Goal: Find contact information: Find contact information

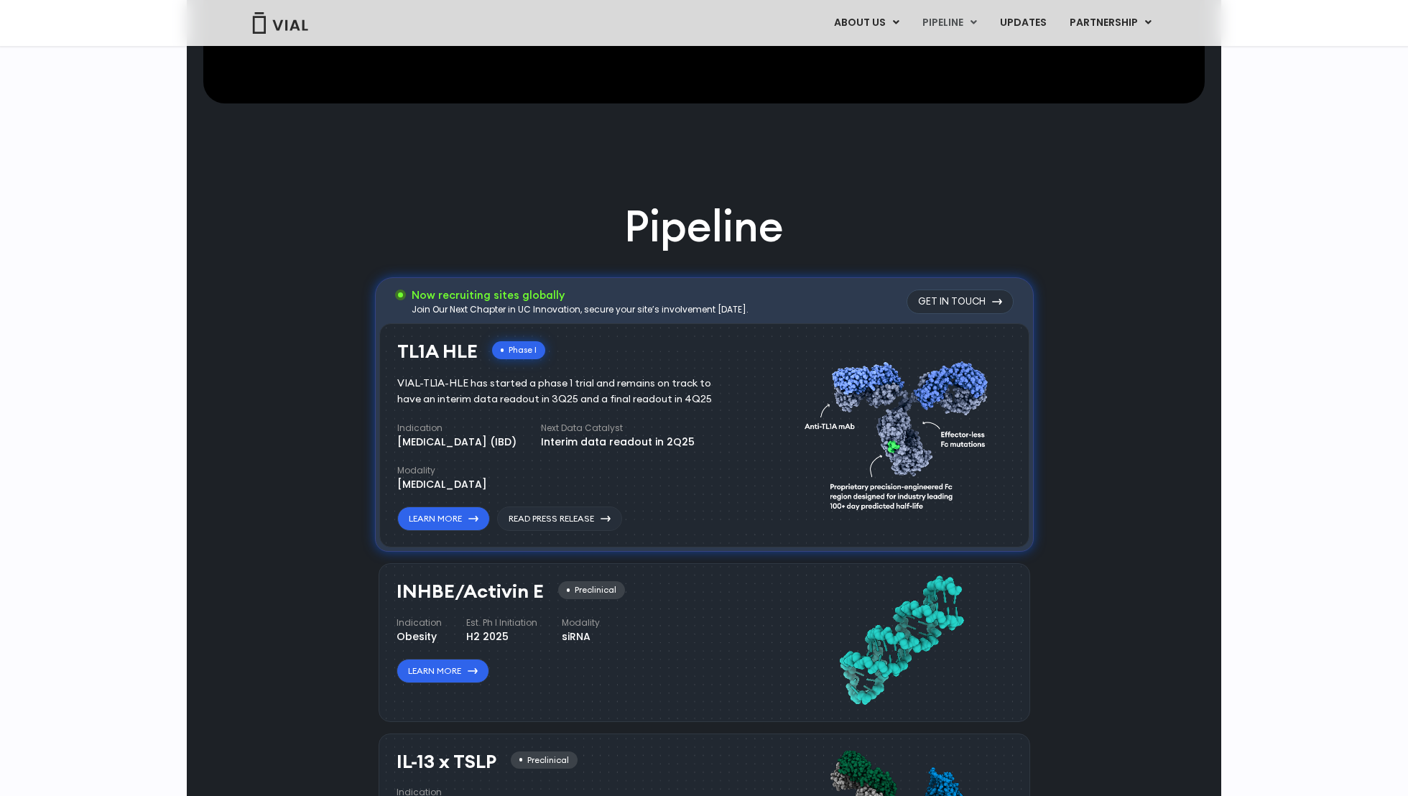
scroll to position [871, 0]
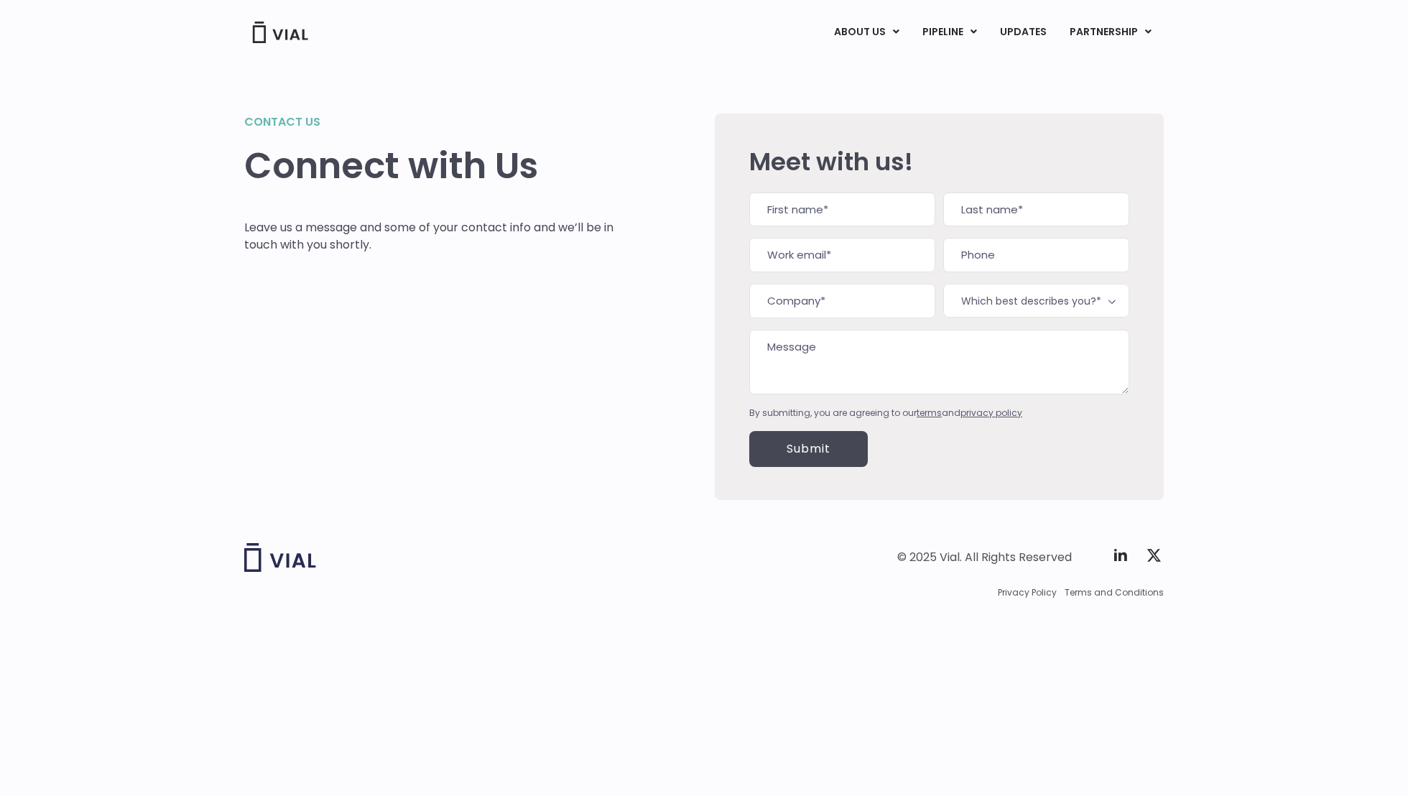
click at [286, 29] on img at bounding box center [279, 33] width 57 height 22
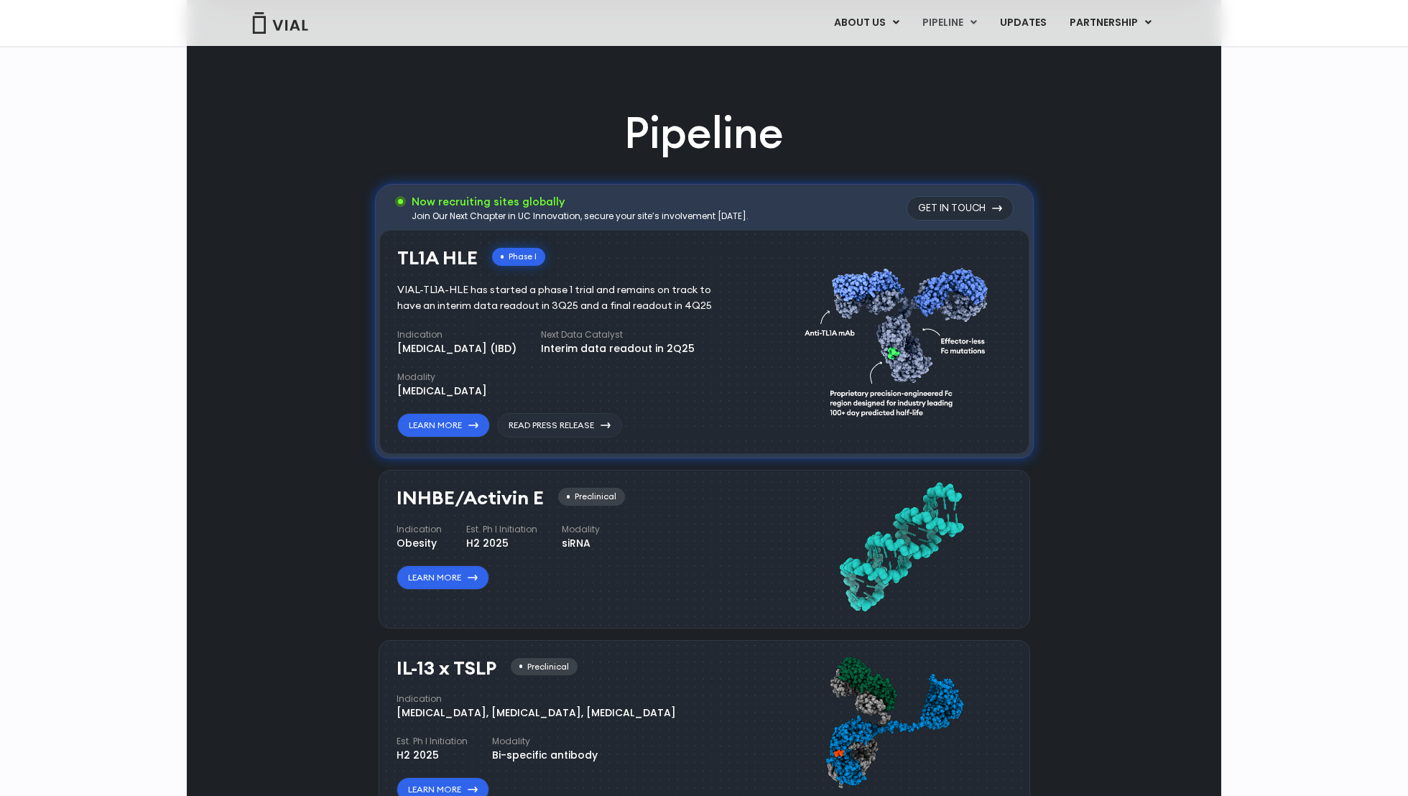
scroll to position [1855, 0]
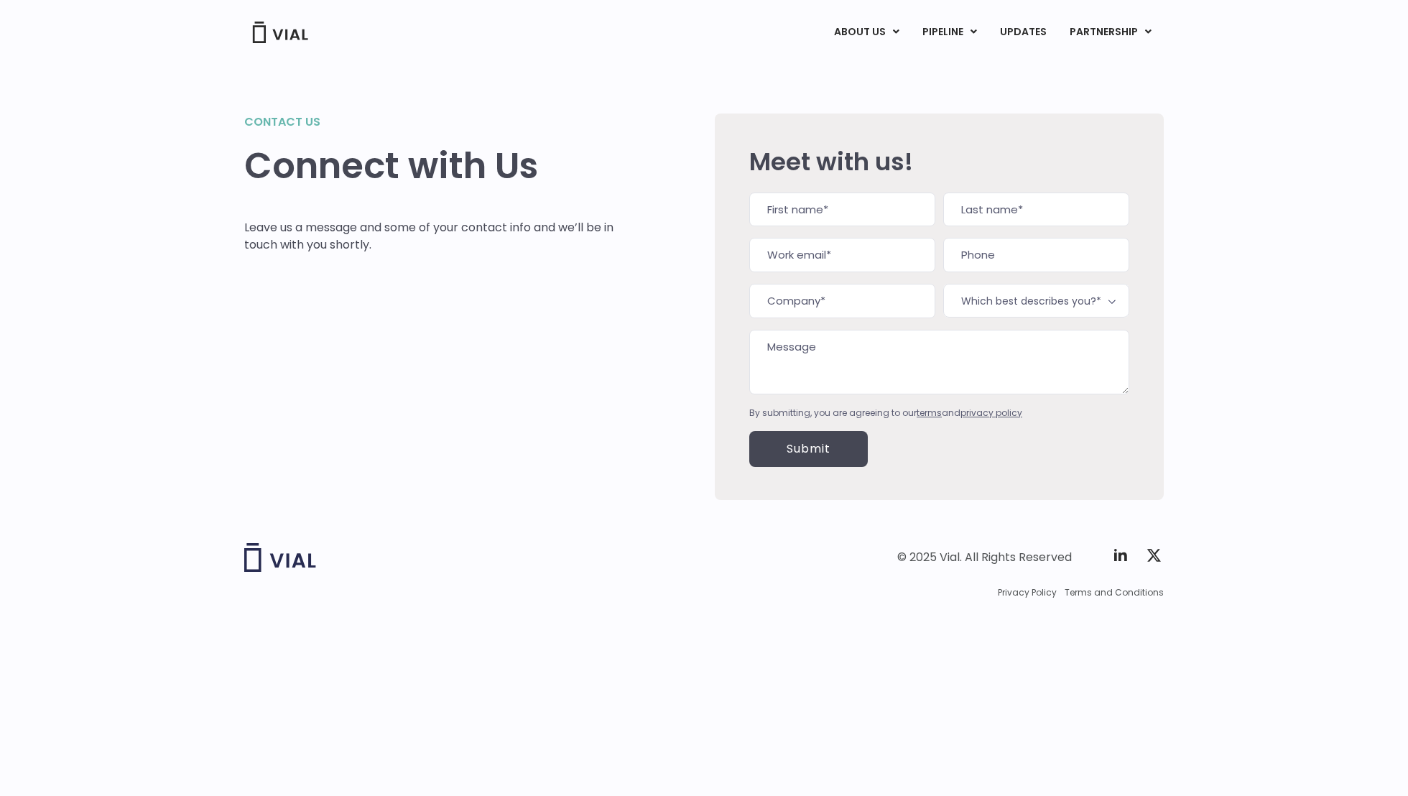
click at [300, 22] on img at bounding box center [279, 33] width 57 height 22
